Goal: Transaction & Acquisition: Purchase product/service

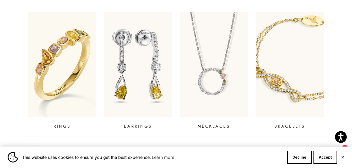
scroll to position [201, 0]
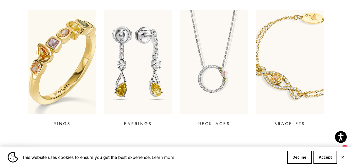
click at [80, 68] on img at bounding box center [63, 62] width 82 height 126
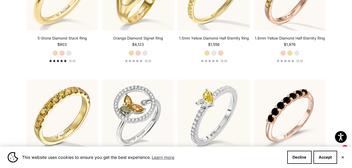
scroll to position [1294, 0]
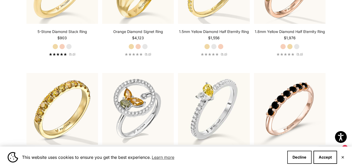
click at [300, 155] on button "Decline" at bounding box center [299, 157] width 24 height 13
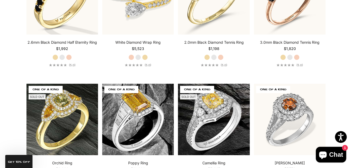
scroll to position [0, 0]
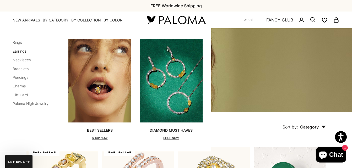
click at [24, 52] on link "Earrings" at bounding box center [20, 51] width 14 height 4
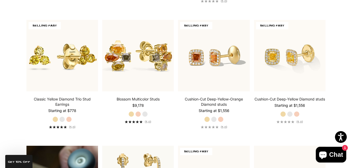
scroll to position [255, 0]
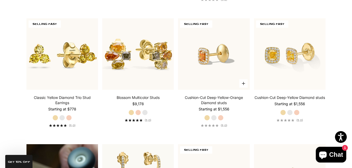
click at [212, 65] on img at bounding box center [214, 54] width 72 height 72
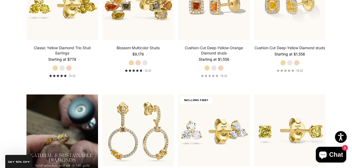
scroll to position [380, 0]
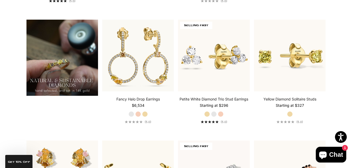
click at [352, 74] on html "Accessibility Screen-Reader Guide, Feedback, and Issue Reporting | New window T…" at bounding box center [176, 117] width 352 height 995
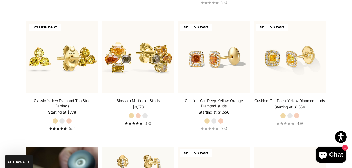
scroll to position [267, 0]
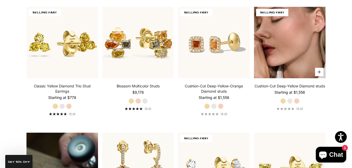
click at [267, 58] on img at bounding box center [290, 43] width 72 height 72
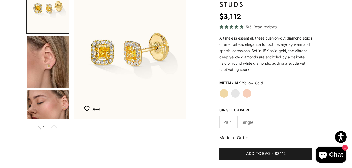
scroll to position [69, 0]
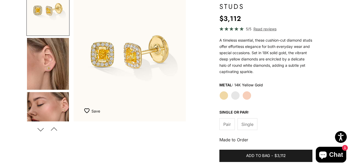
click at [250, 124] on span "Single" at bounding box center [247, 124] width 12 height 7
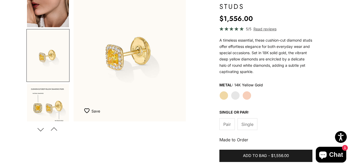
scroll to position [120, 0]
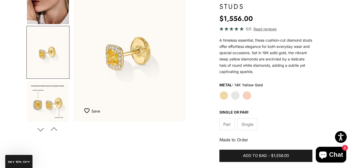
click at [231, 126] on label "Pair" at bounding box center [226, 125] width 15 height 12
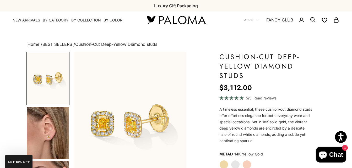
click at [49, 137] on img "Go to item 4" at bounding box center [48, 133] width 42 height 52
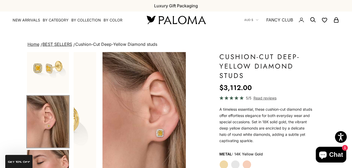
scroll to position [0, 119]
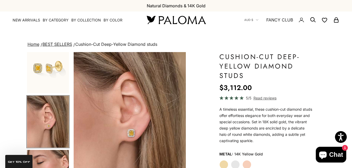
click at [131, 138] on img "Item 4 of 15" at bounding box center [130, 121] width 112 height 139
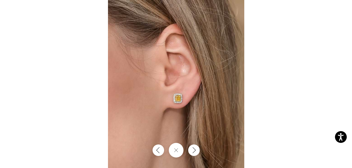
click at [173, 104] on img at bounding box center [176, 84] width 136 height 168
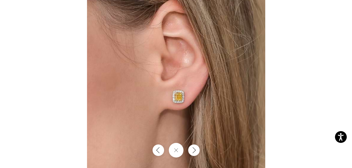
click at [303, 79] on div at bounding box center [176, 84] width 352 height 168
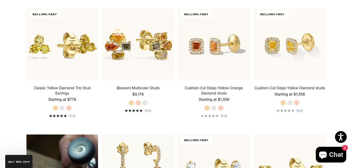
scroll to position [266, 0]
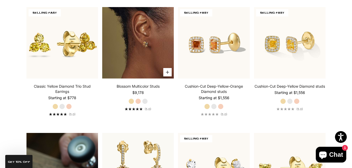
click at [114, 55] on img at bounding box center [138, 43] width 72 height 72
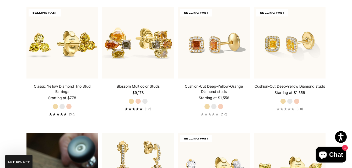
click at [133, 57] on img at bounding box center [138, 42] width 79 height 79
click at [154, 42] on img at bounding box center [138, 42] width 79 height 79
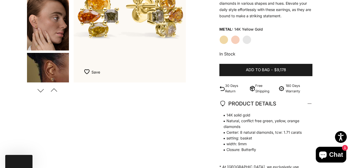
scroll to position [34, 0]
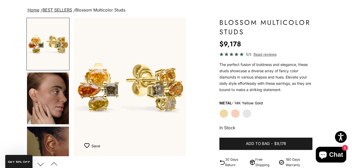
click at [41, 103] on img "Go to item 4" at bounding box center [48, 99] width 42 height 52
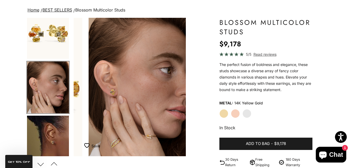
scroll to position [0, 119]
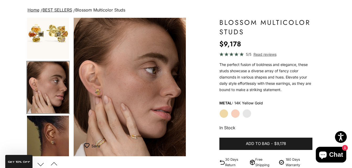
click at [101, 94] on img "Item 4 of 14" at bounding box center [130, 87] width 112 height 139
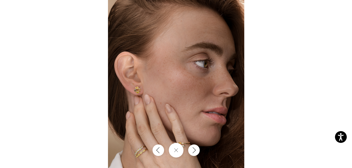
click at [136, 94] on img at bounding box center [176, 84] width 136 height 168
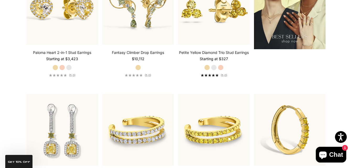
scroll to position [821, 0]
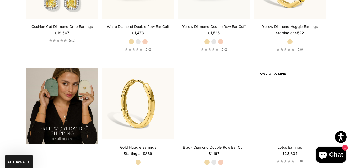
drag, startPoint x: 356, startPoint y: 71, endPoint x: 356, endPoint y: 90, distance: 18.9
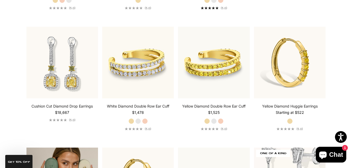
scroll to position [736, 0]
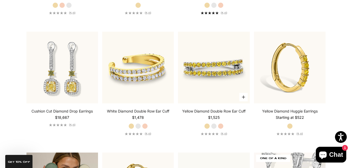
click at [198, 72] on img at bounding box center [214, 68] width 72 height 72
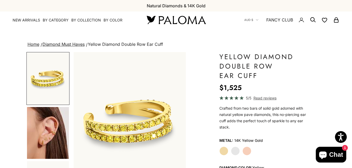
scroll to position [74, 0]
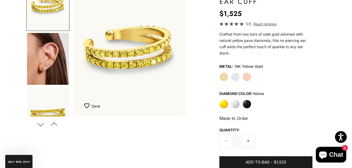
click at [33, 58] on img "Go to item 4" at bounding box center [48, 59] width 42 height 52
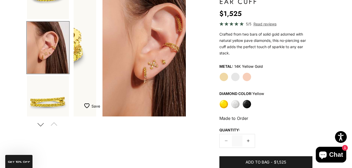
scroll to position [0, 119]
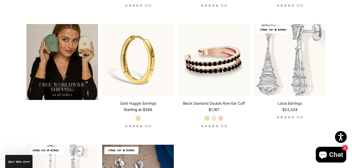
scroll to position [860, 0]
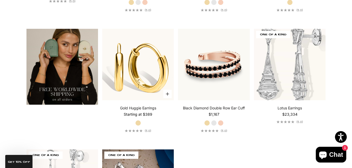
click at [140, 84] on img at bounding box center [138, 65] width 72 height 72
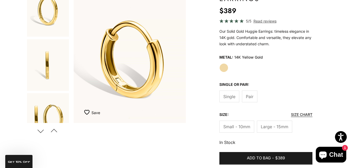
scroll to position [69, 0]
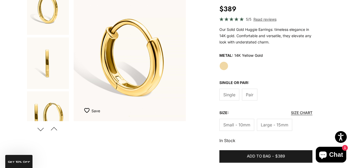
click at [249, 96] on span "Pair" at bounding box center [250, 95] width 8 height 7
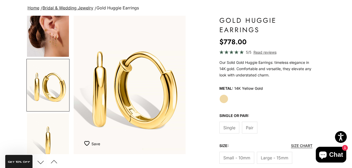
scroll to position [34, 0]
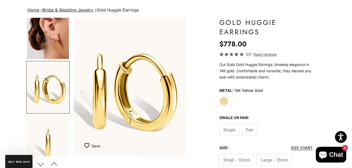
click at [55, 46] on img "Go to item 4" at bounding box center [48, 33] width 42 height 52
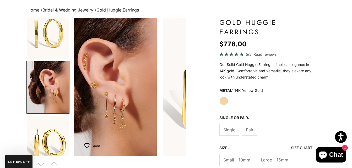
scroll to position [0, 356]
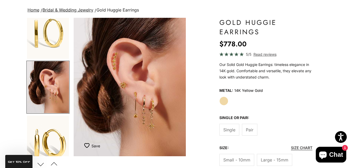
click at [55, 162] on button "Previous" at bounding box center [54, 164] width 12 height 12
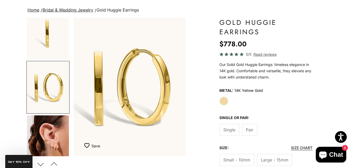
click at [55, 162] on button "Previous" at bounding box center [54, 164] width 12 height 12
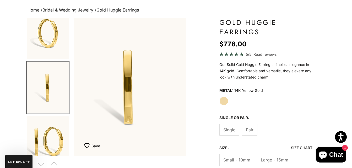
click at [55, 162] on button "Previous" at bounding box center [54, 164] width 12 height 12
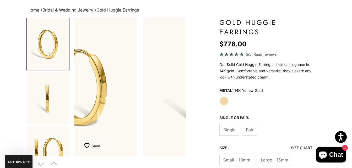
click at [55, 162] on button "Previous" at bounding box center [54, 164] width 12 height 12
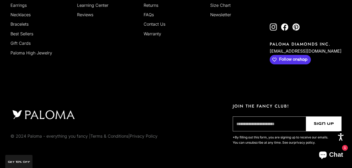
scroll to position [824, 0]
click at [19, 6] on link "Earrings" at bounding box center [18, 5] width 16 height 5
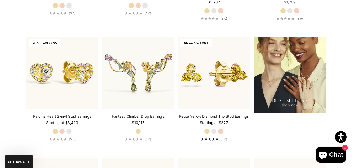
scroll to position [617, 0]
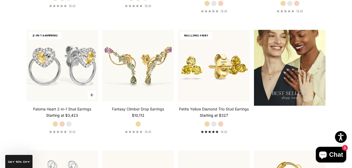
click at [75, 66] on img at bounding box center [62, 66] width 72 height 72
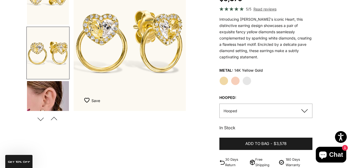
scroll to position [70, 0]
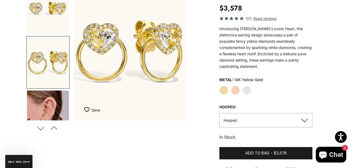
click at [293, 114] on button "Hooped" at bounding box center [265, 120] width 93 height 14
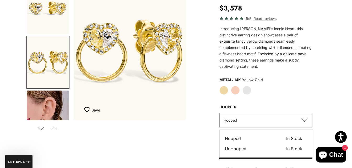
click at [271, 146] on button "UnHooped In Stock Sold out" at bounding box center [263, 149] width 77 height 7
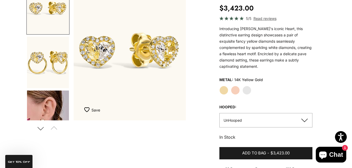
click at [45, 112] on img "Go to item 4" at bounding box center [48, 117] width 42 height 52
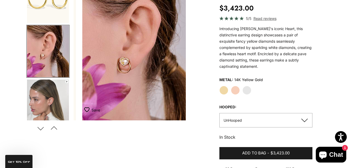
scroll to position [0, 237]
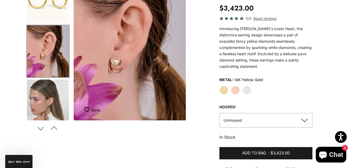
click at [45, 110] on img "Go to item 6" at bounding box center [48, 106] width 42 height 52
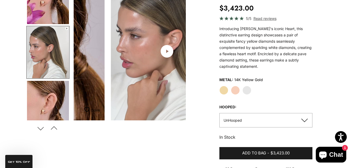
scroll to position [120, 0]
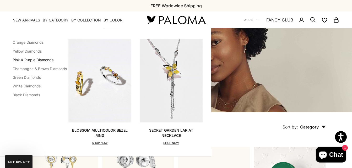
click at [29, 59] on link "Pink & Purple Diamonds" at bounding box center [33, 60] width 41 height 4
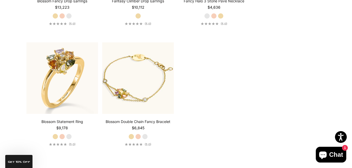
scroll to position [227, 0]
